Goal: Task Accomplishment & Management: Use online tool/utility

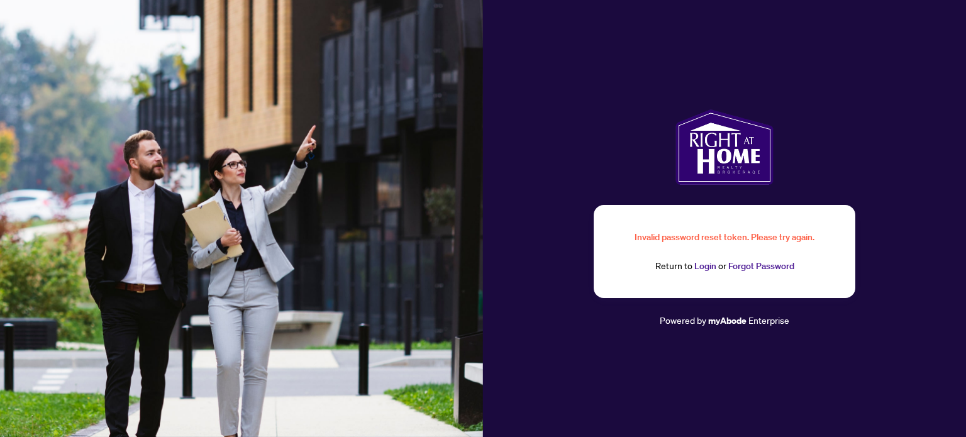
click at [699, 268] on link "Login" at bounding box center [706, 265] width 22 height 11
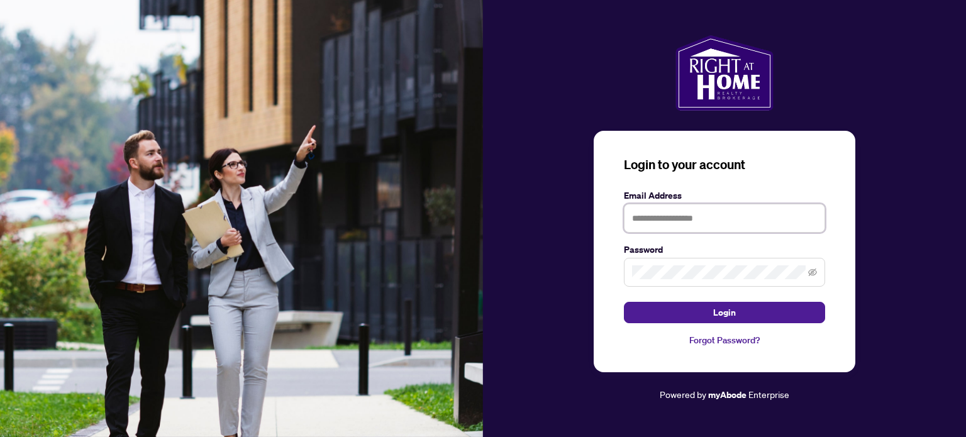
type input "**********"
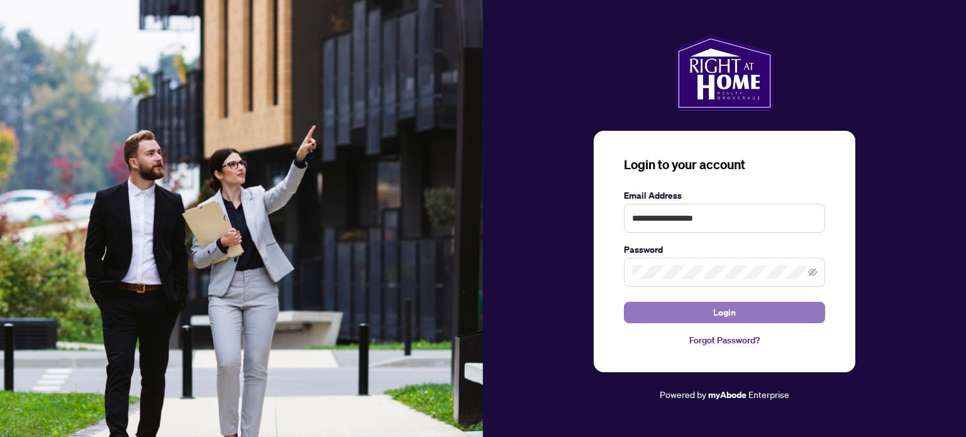
click at [707, 314] on button "Login" at bounding box center [724, 312] width 201 height 21
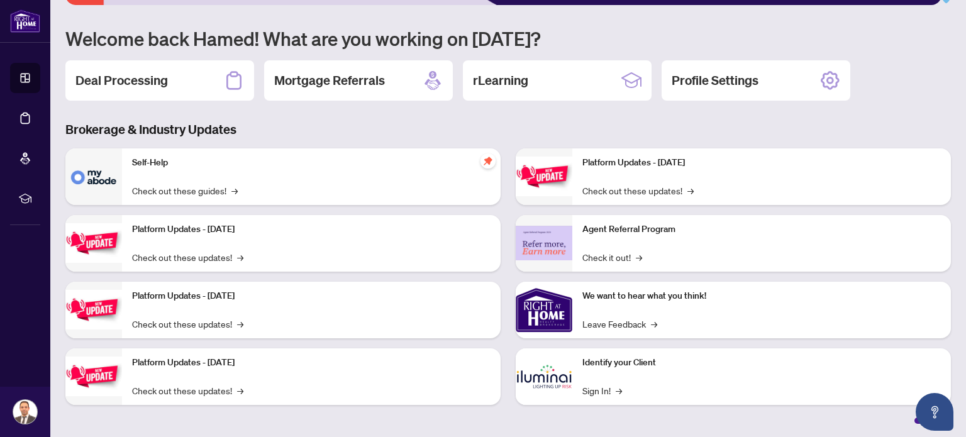
scroll to position [106, 0]
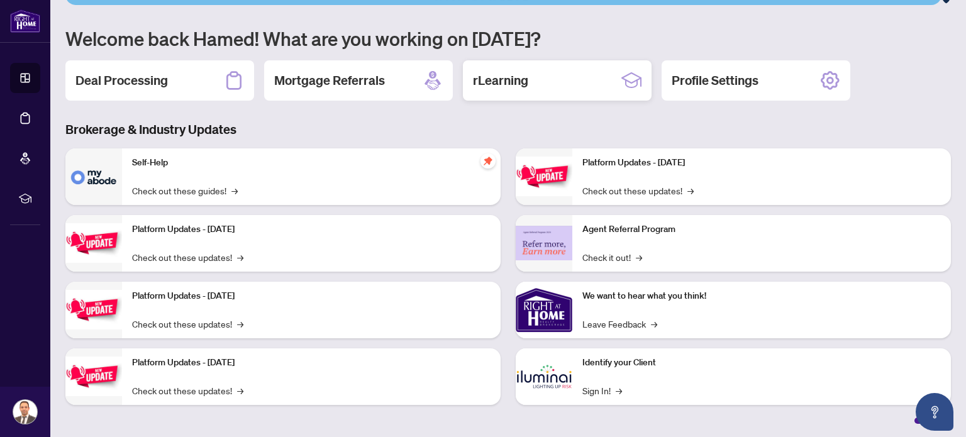
click at [535, 85] on div "rLearning" at bounding box center [557, 80] width 189 height 40
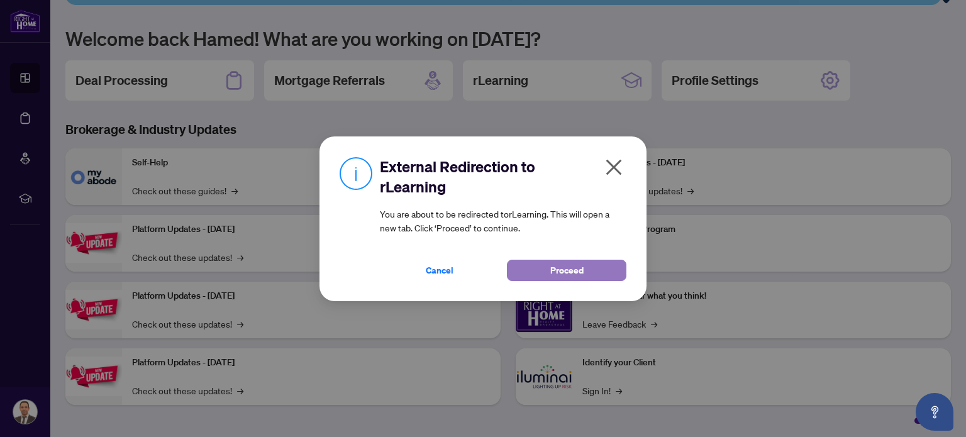
click at [566, 261] on span "Proceed" at bounding box center [567, 270] width 33 height 20
